Goal: Navigation & Orientation: Find specific page/section

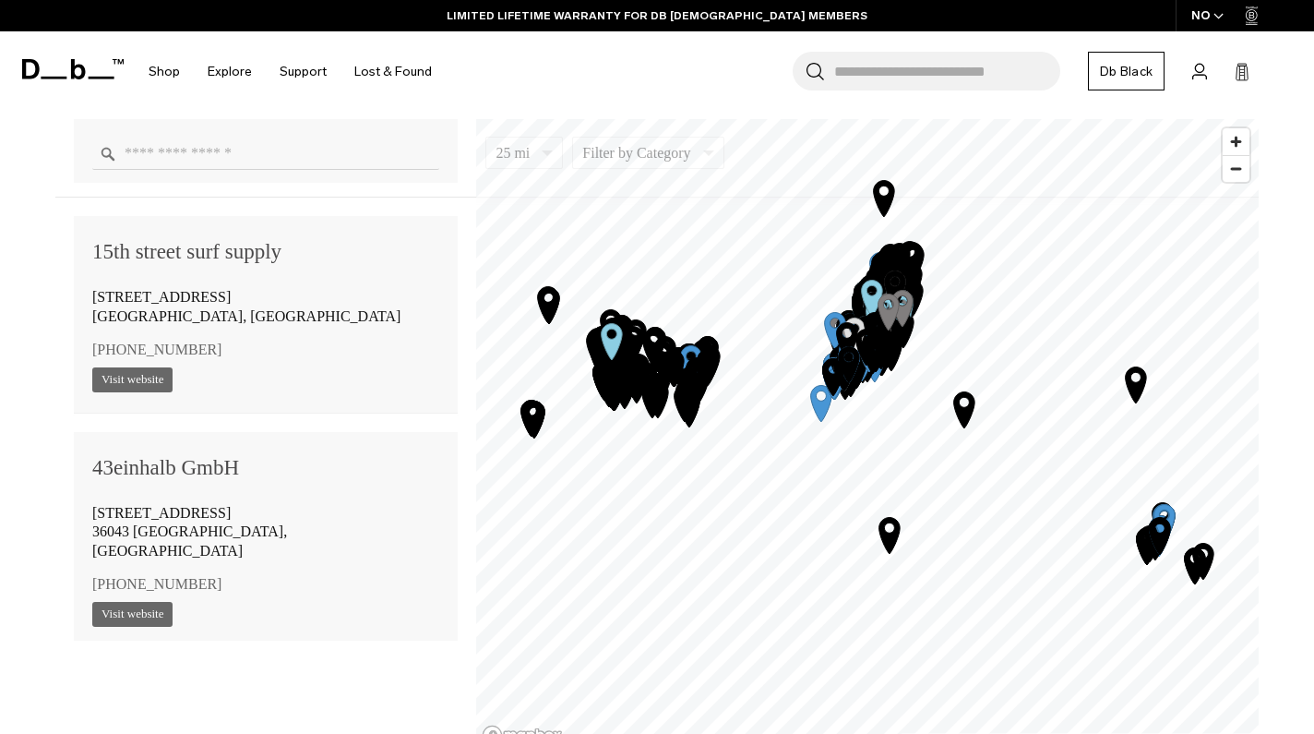
click at [248, 152] on input "Enter a location" at bounding box center [265, 154] width 347 height 32
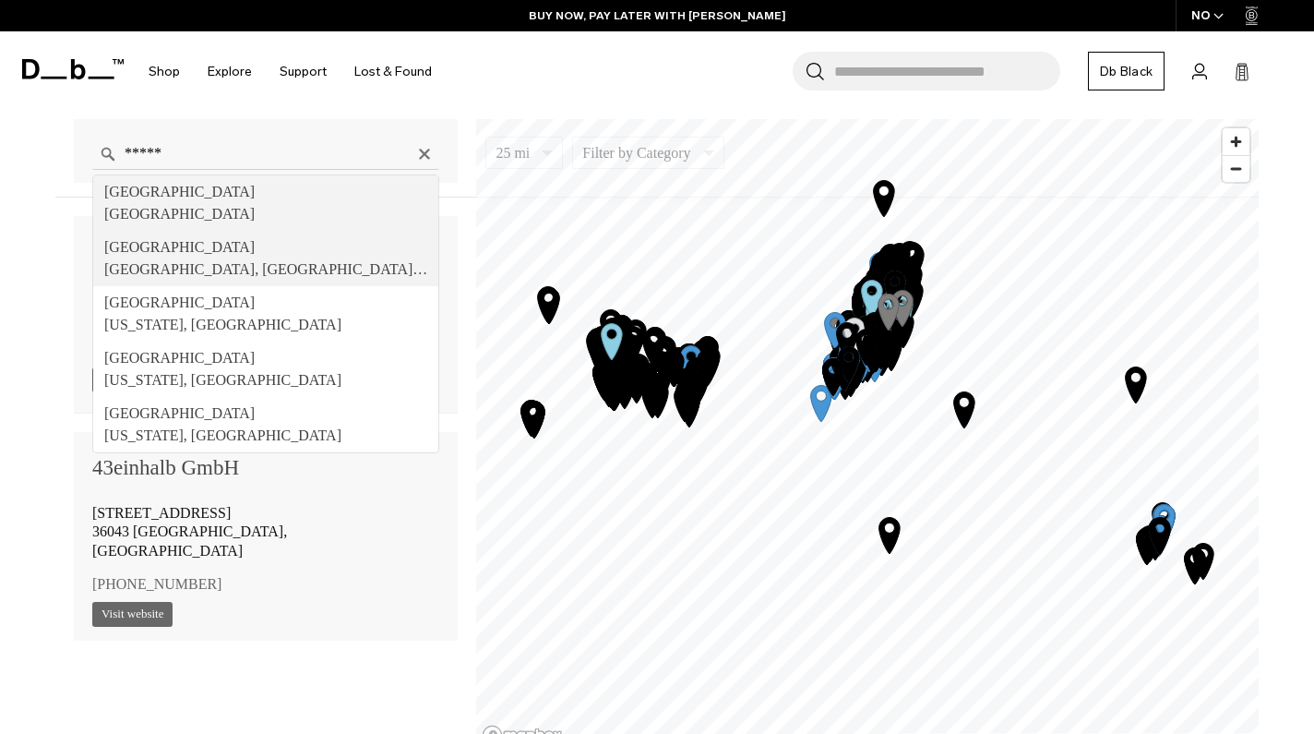
type input "**********"
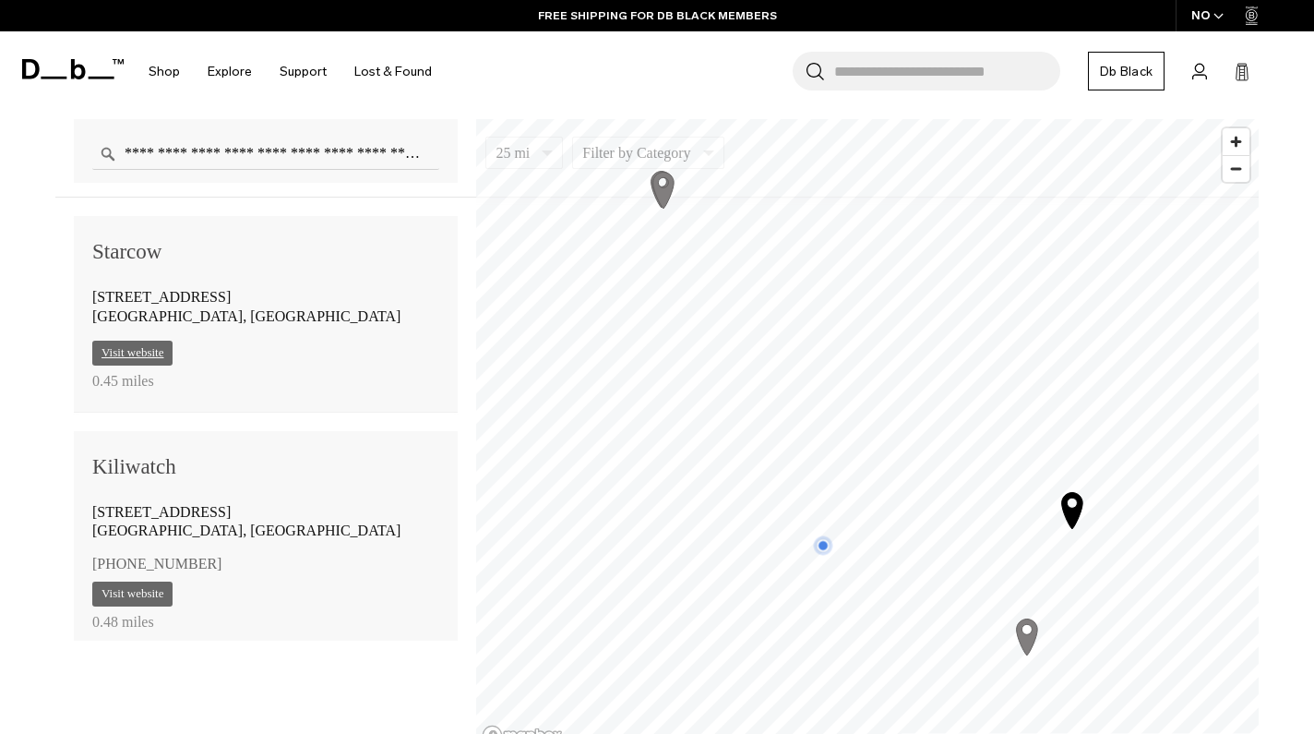
click at [158, 357] on link "Visit website" at bounding box center [132, 353] width 80 height 25
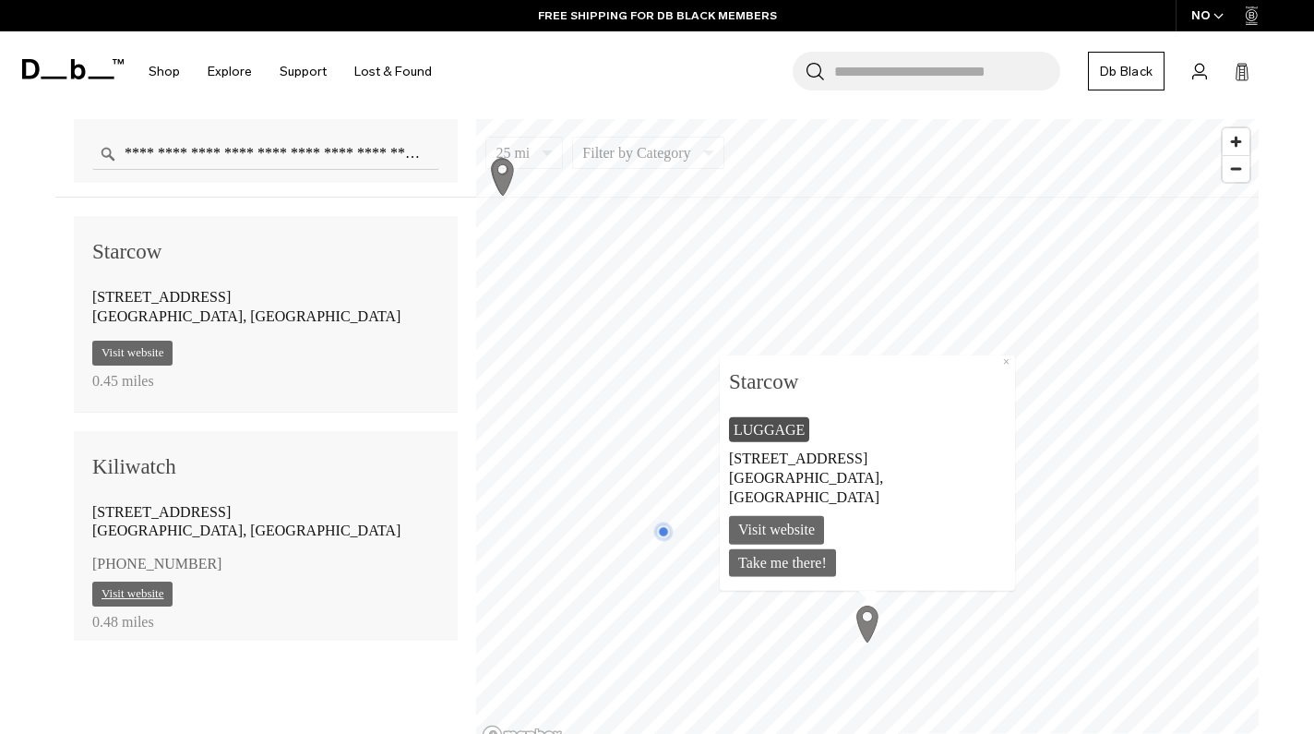
click at [136, 597] on link "Visit website" at bounding box center [132, 593] width 80 height 25
